Goal: Task Accomplishment & Management: Complete application form

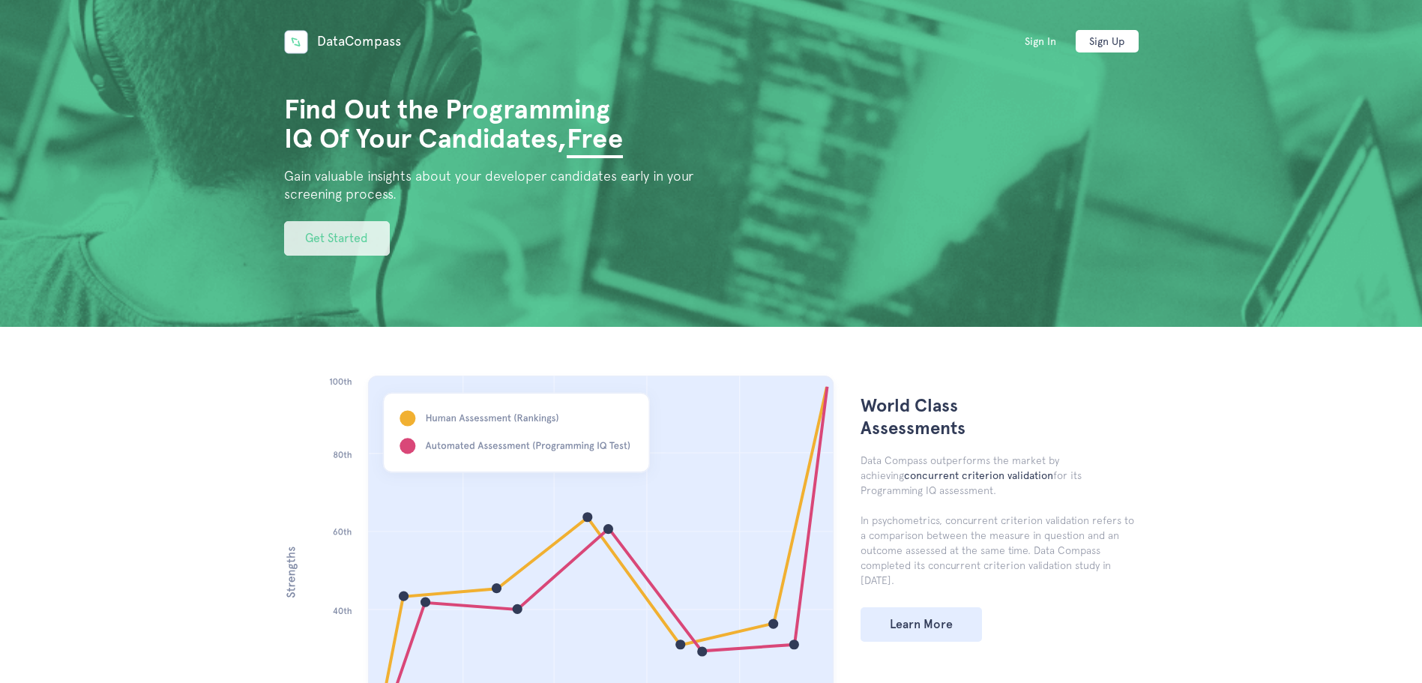
click at [366, 253] on link "Get Started" at bounding box center [337, 238] width 106 height 34
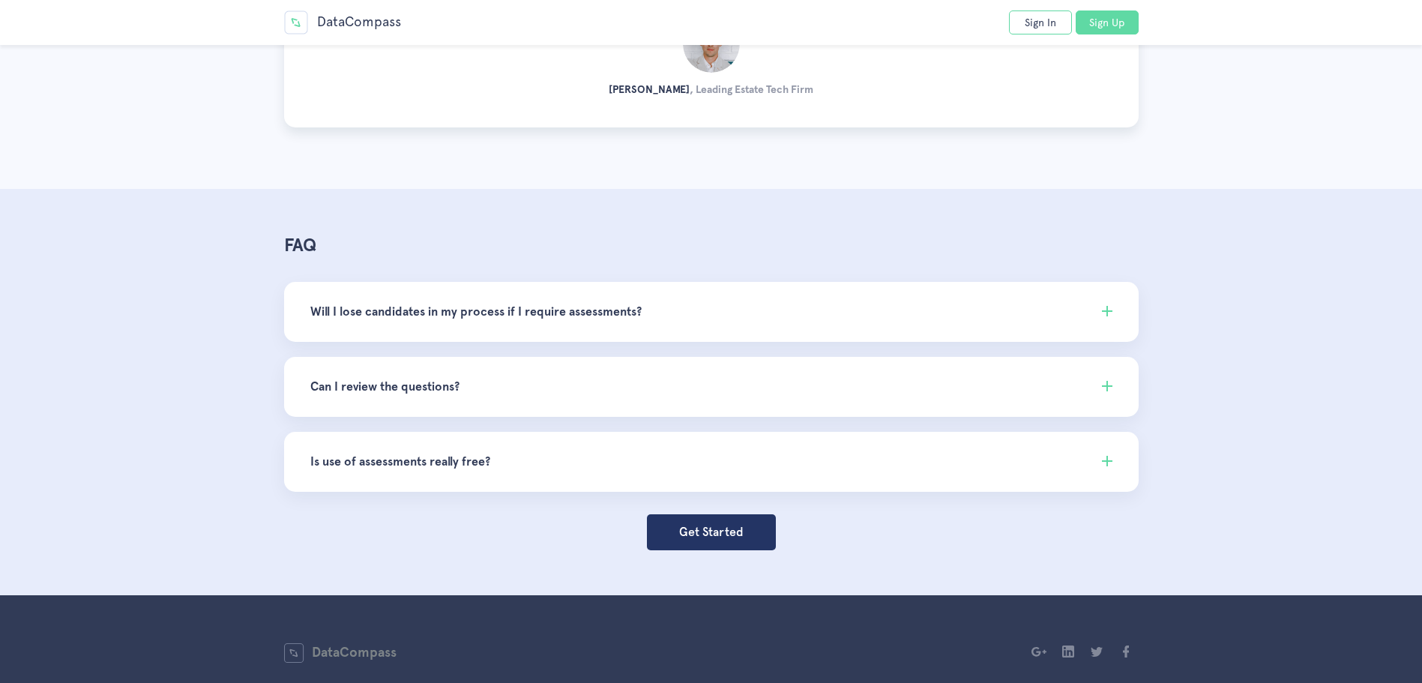
scroll to position [4293, 0]
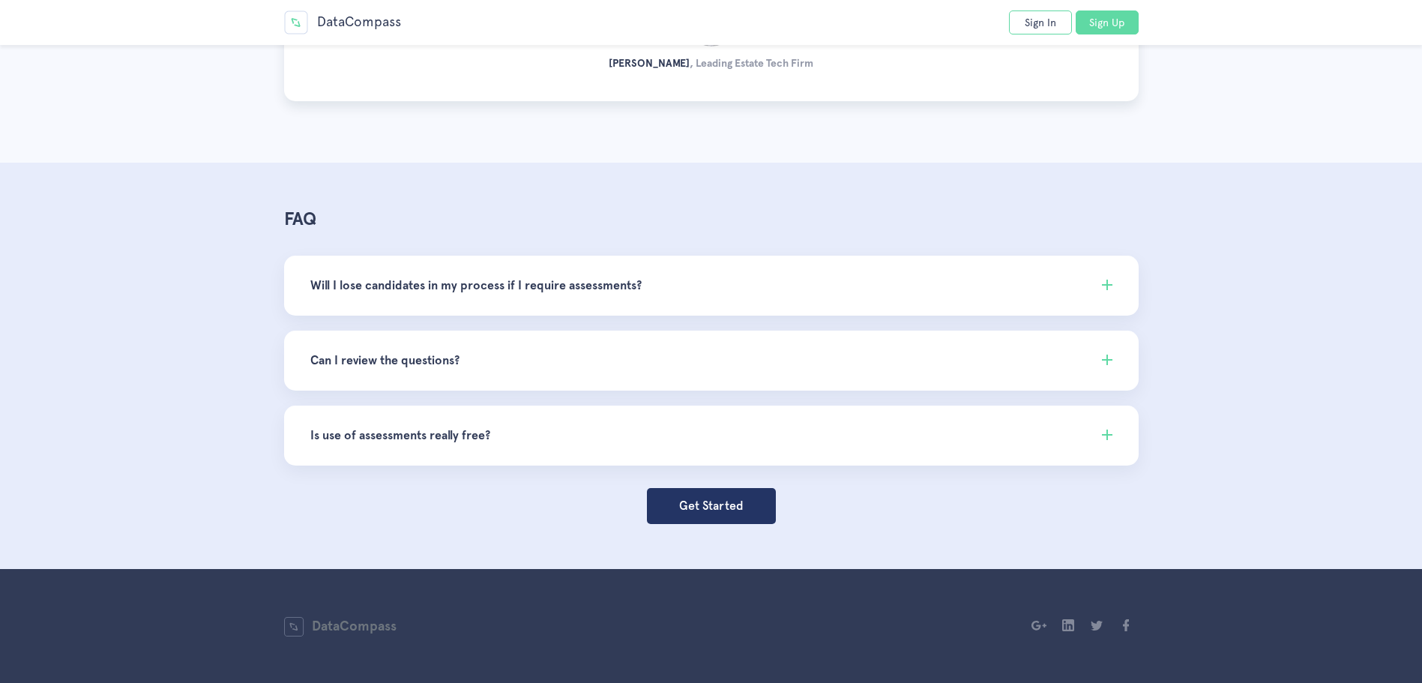
click at [348, 627] on link "DataCompass" at bounding box center [340, 626] width 112 height 16
